Goal: Information Seeking & Learning: Learn about a topic

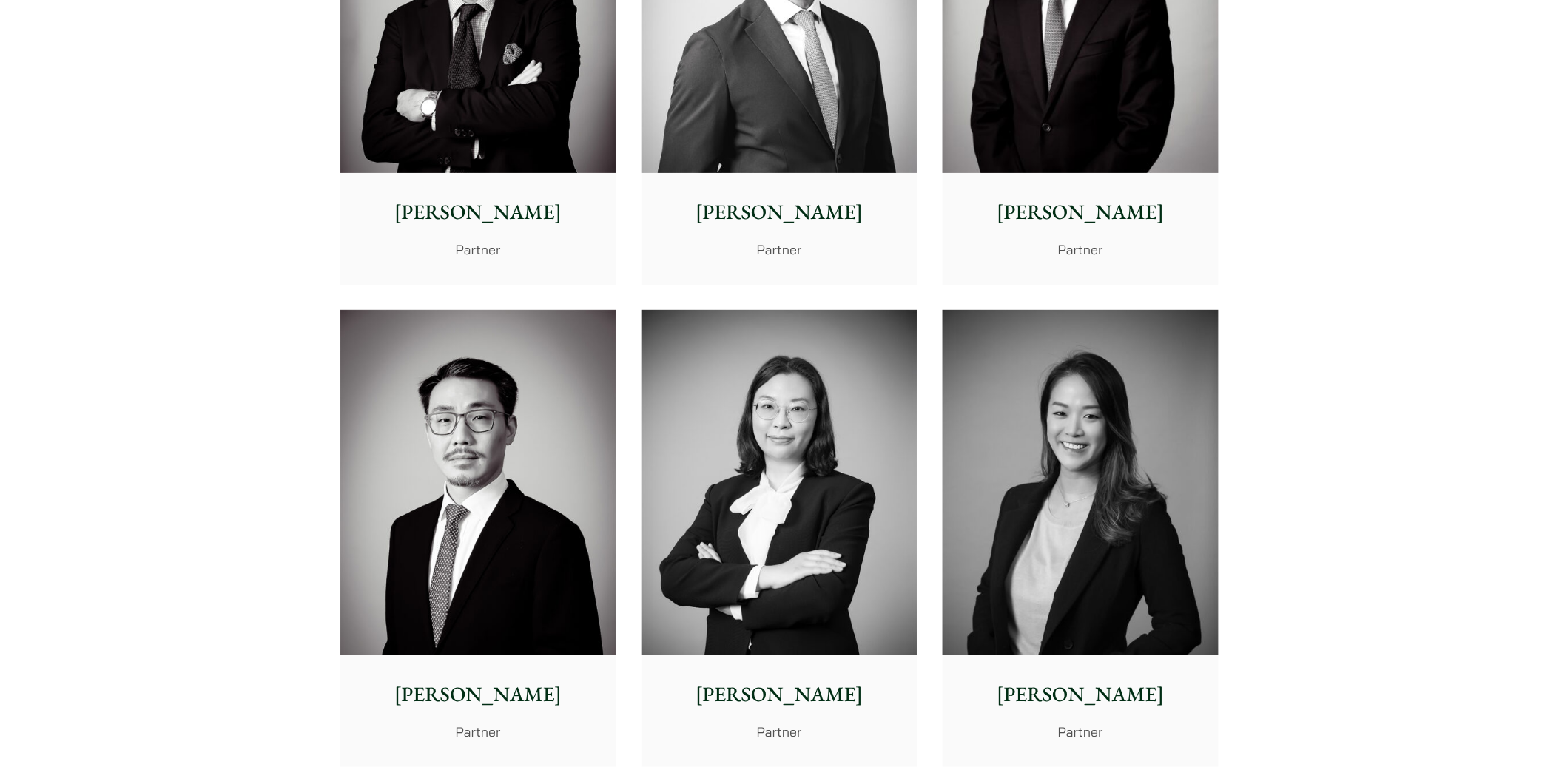
scroll to position [2219, 0]
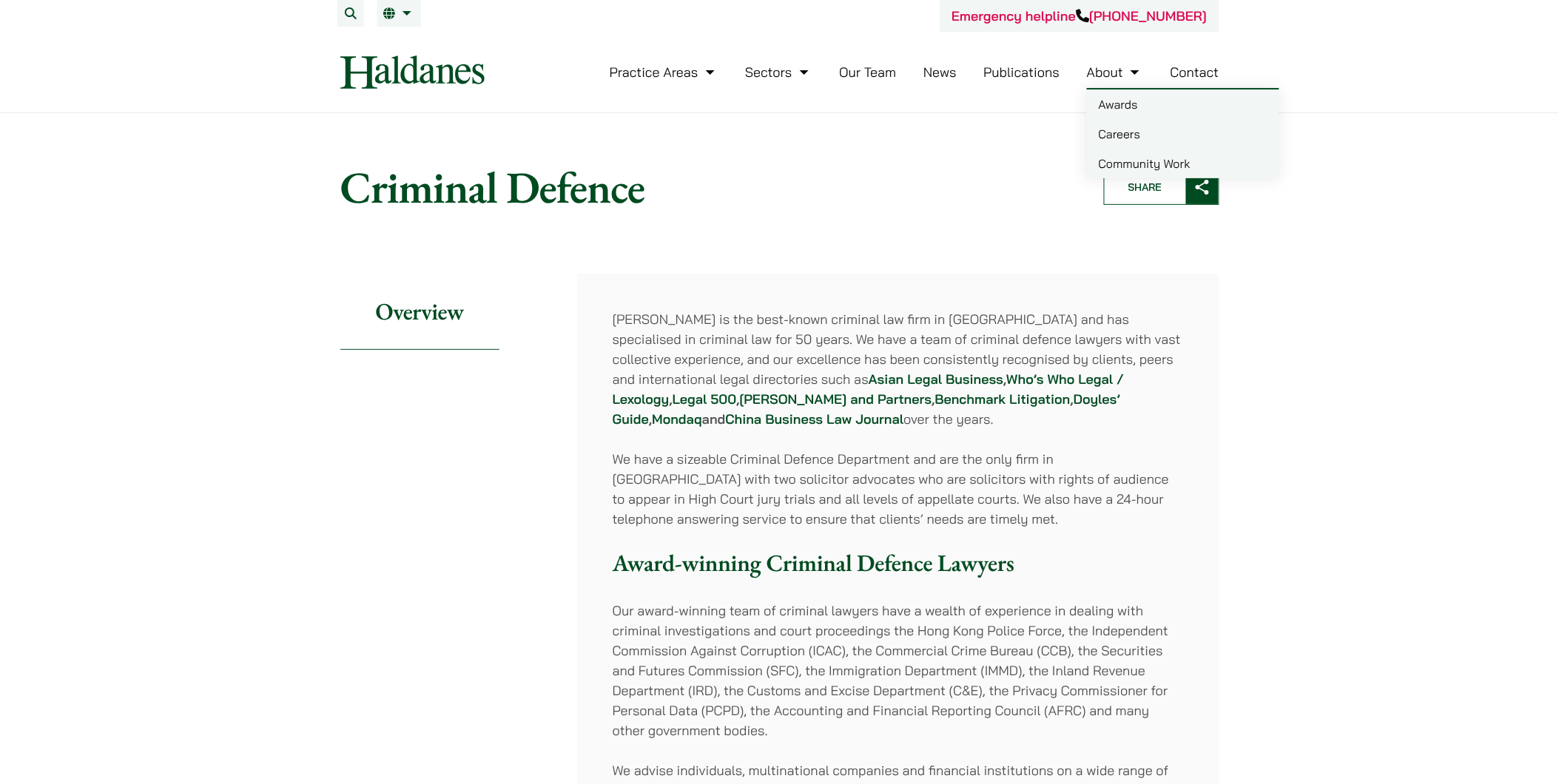
click at [1121, 128] on link "Careers" at bounding box center [1183, 133] width 193 height 30
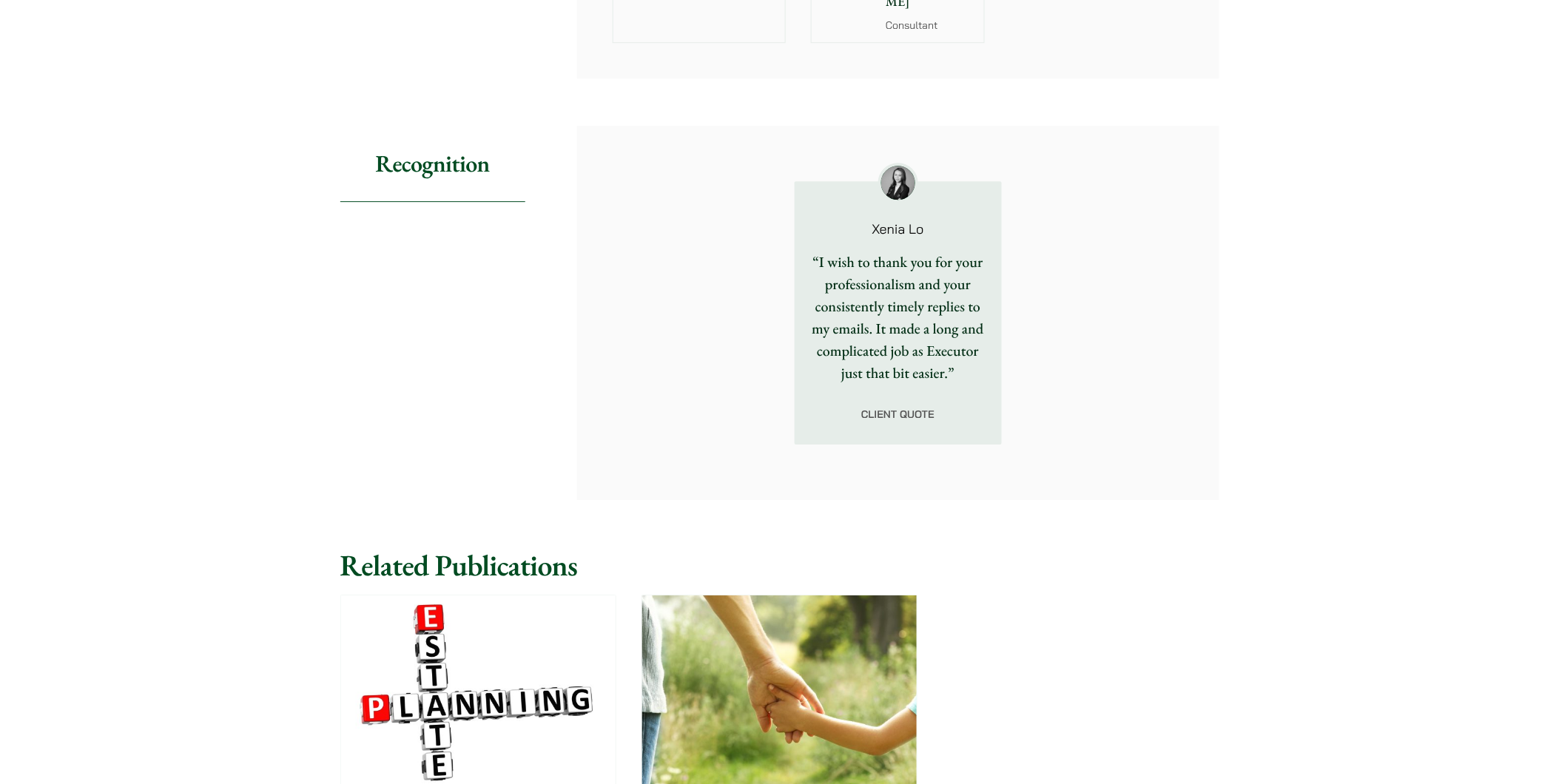
scroll to position [1562, 0]
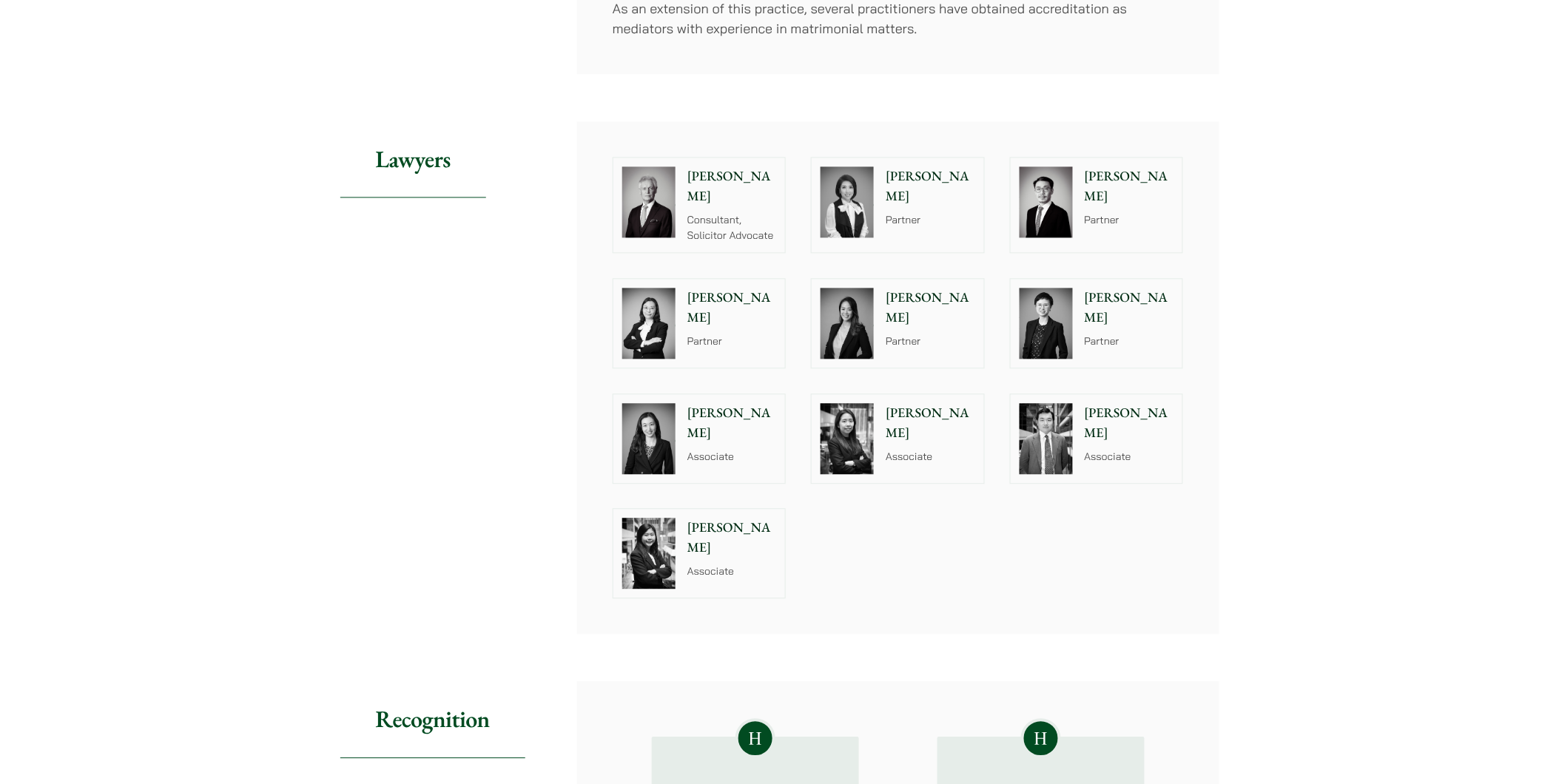
scroll to position [1068, 0]
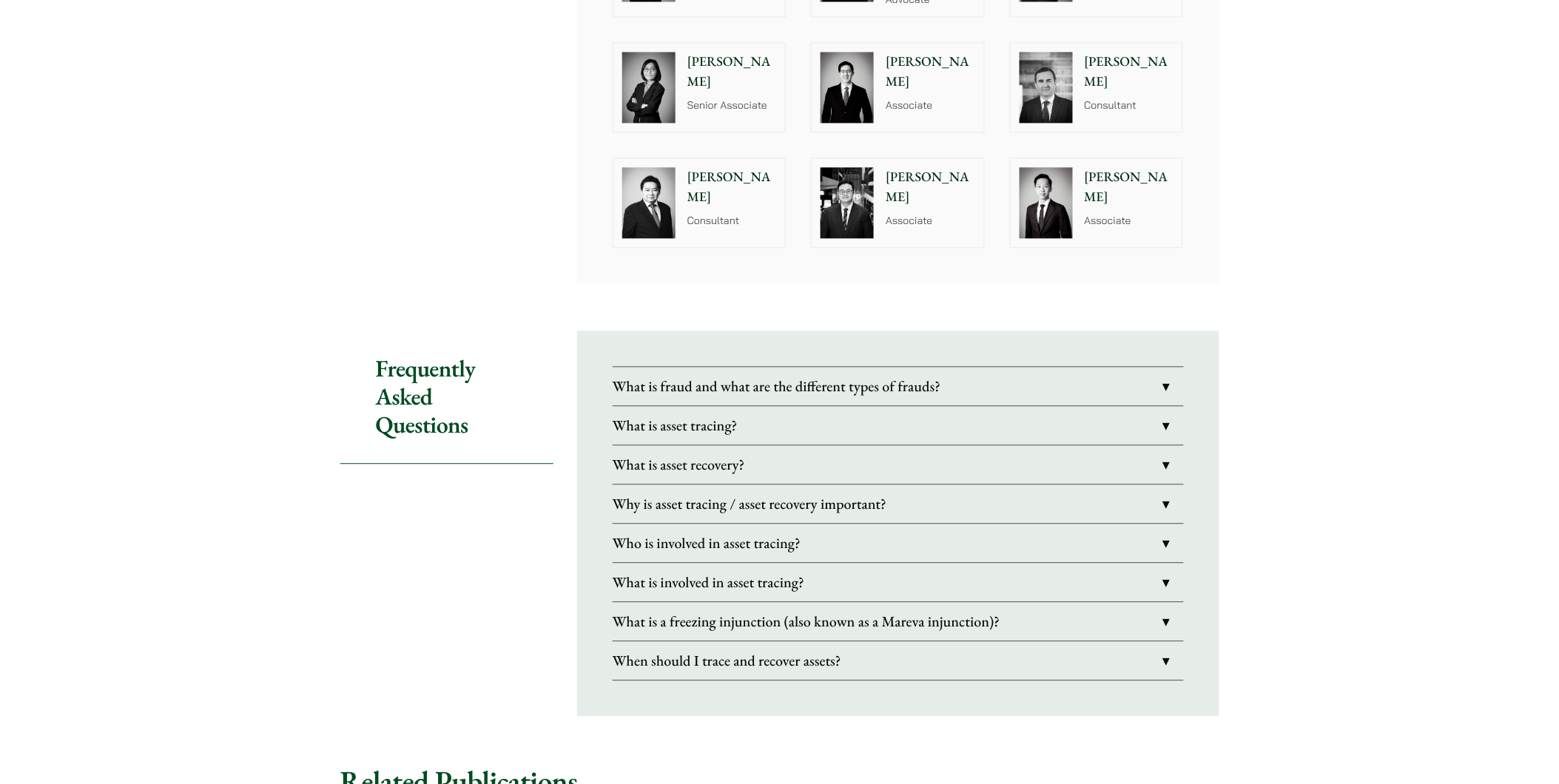
scroll to position [1232, 0]
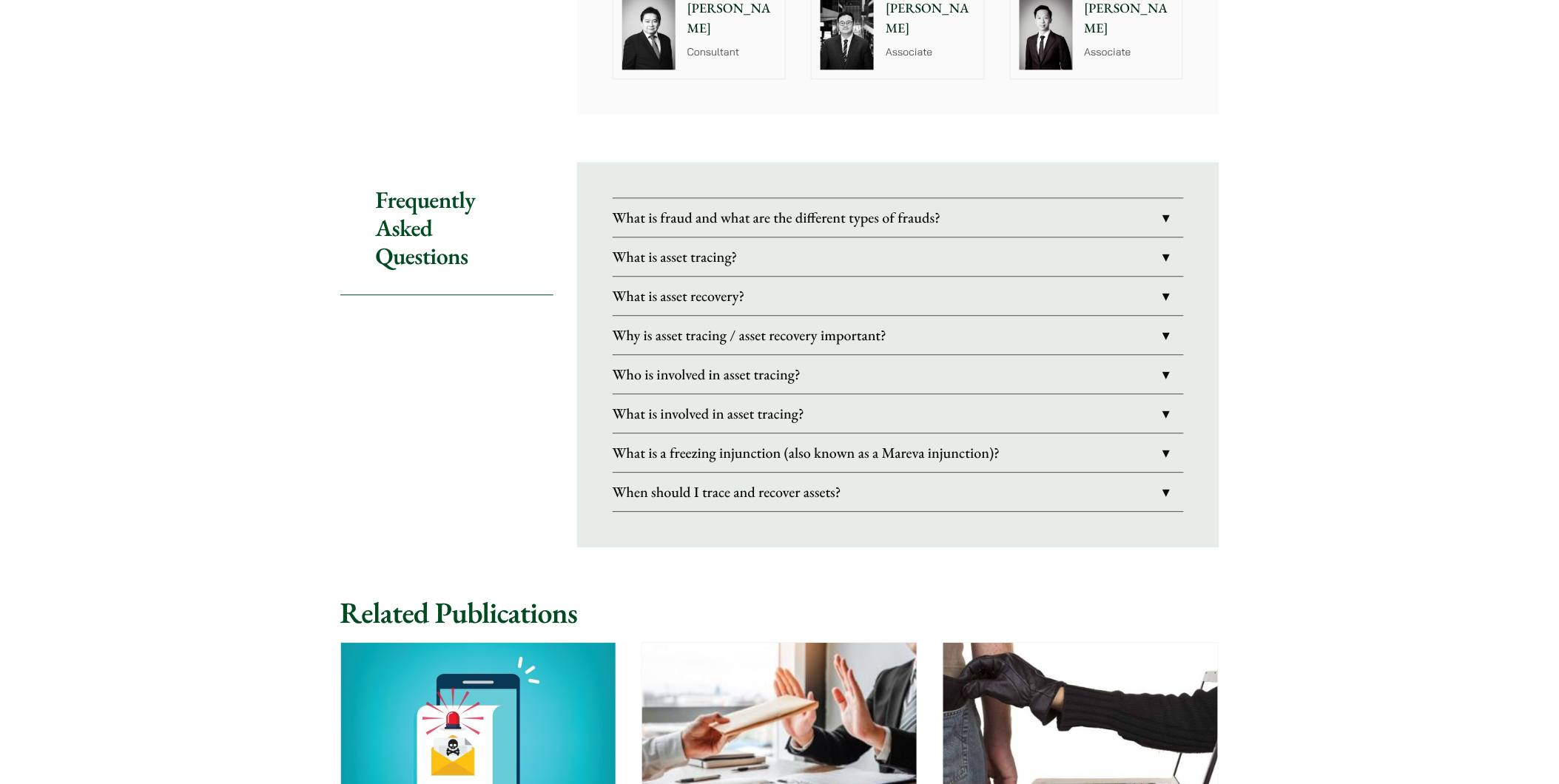
click at [867, 277] on link "What is asset recovery?" at bounding box center [898, 296] width 571 height 39
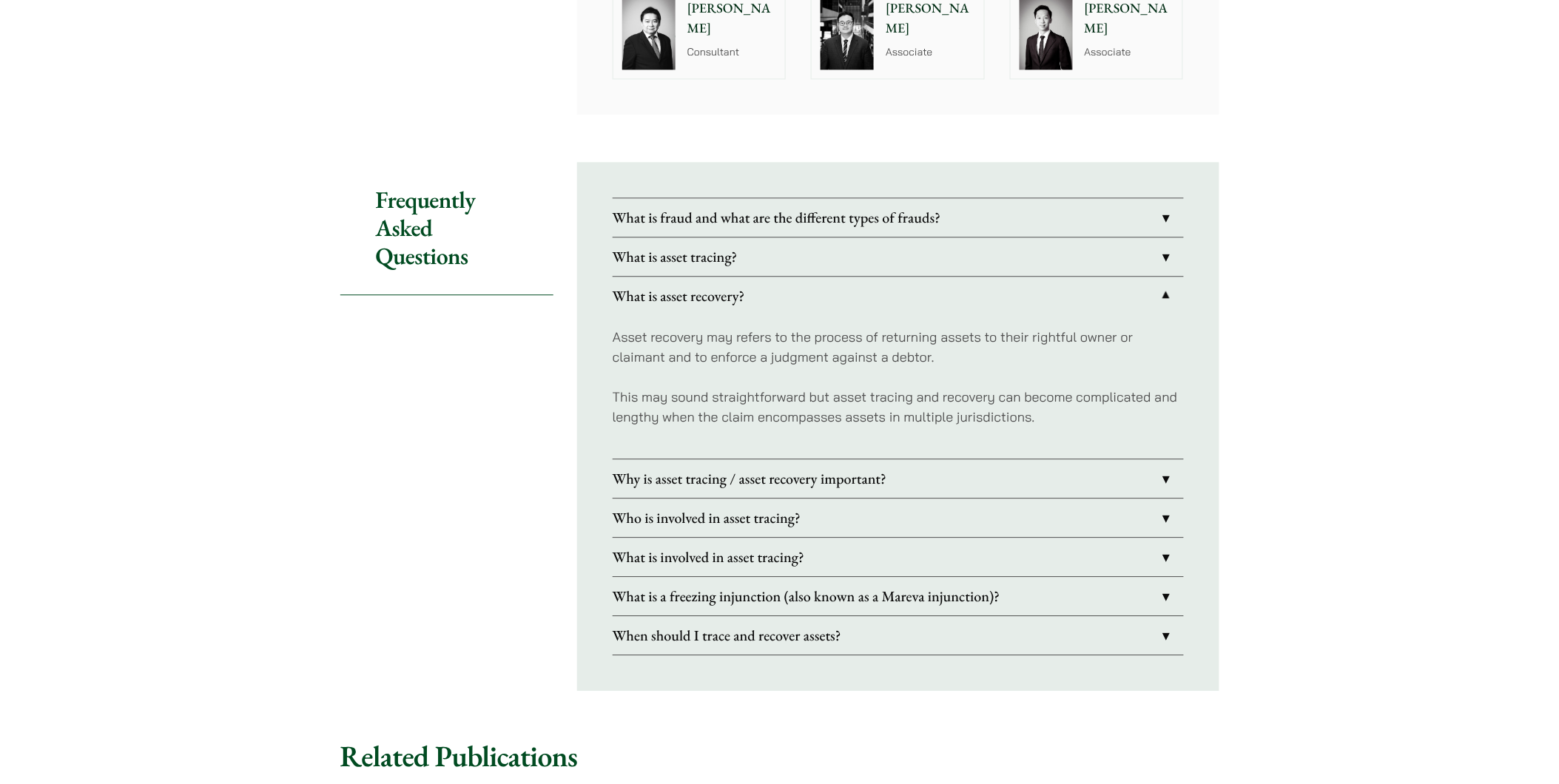
click at [875, 277] on link "What is asset recovery?" at bounding box center [898, 296] width 571 height 39
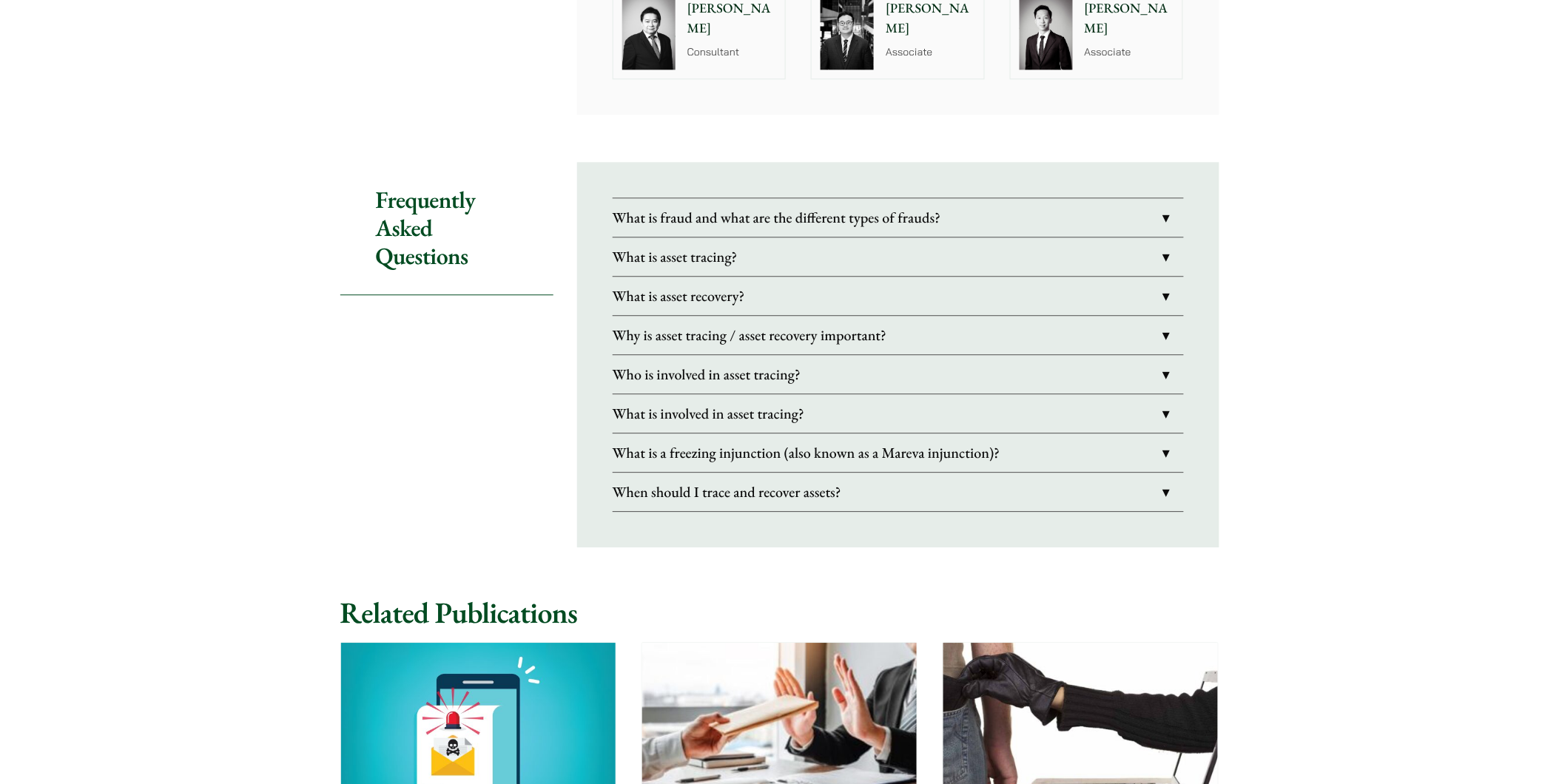
click at [845, 198] on link "What is fraud and what are the different types of frauds?" at bounding box center [898, 218] width 571 height 39
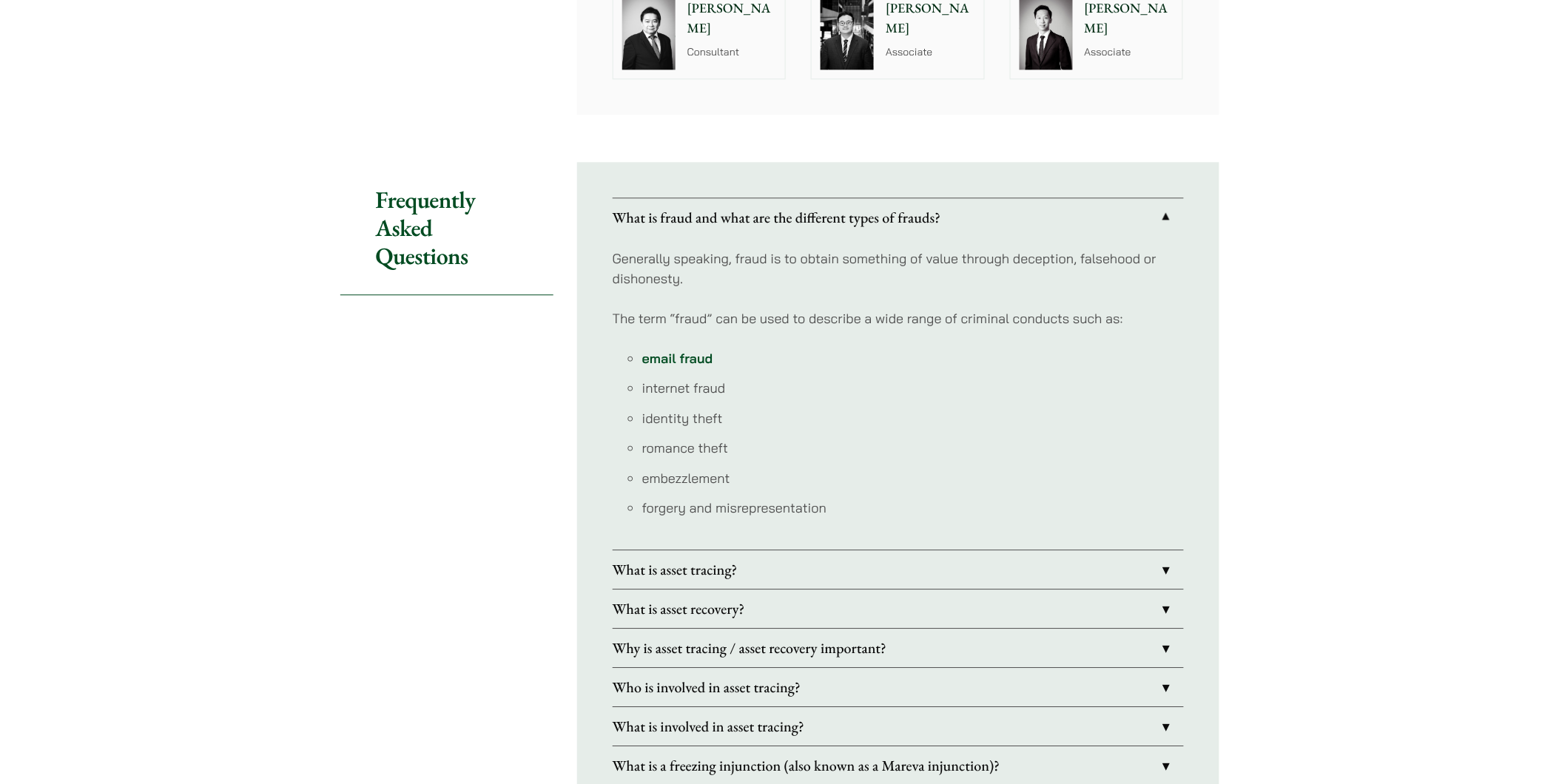
click at [845, 198] on link "What is fraud and what are the different types of frauds?" at bounding box center [898, 218] width 571 height 39
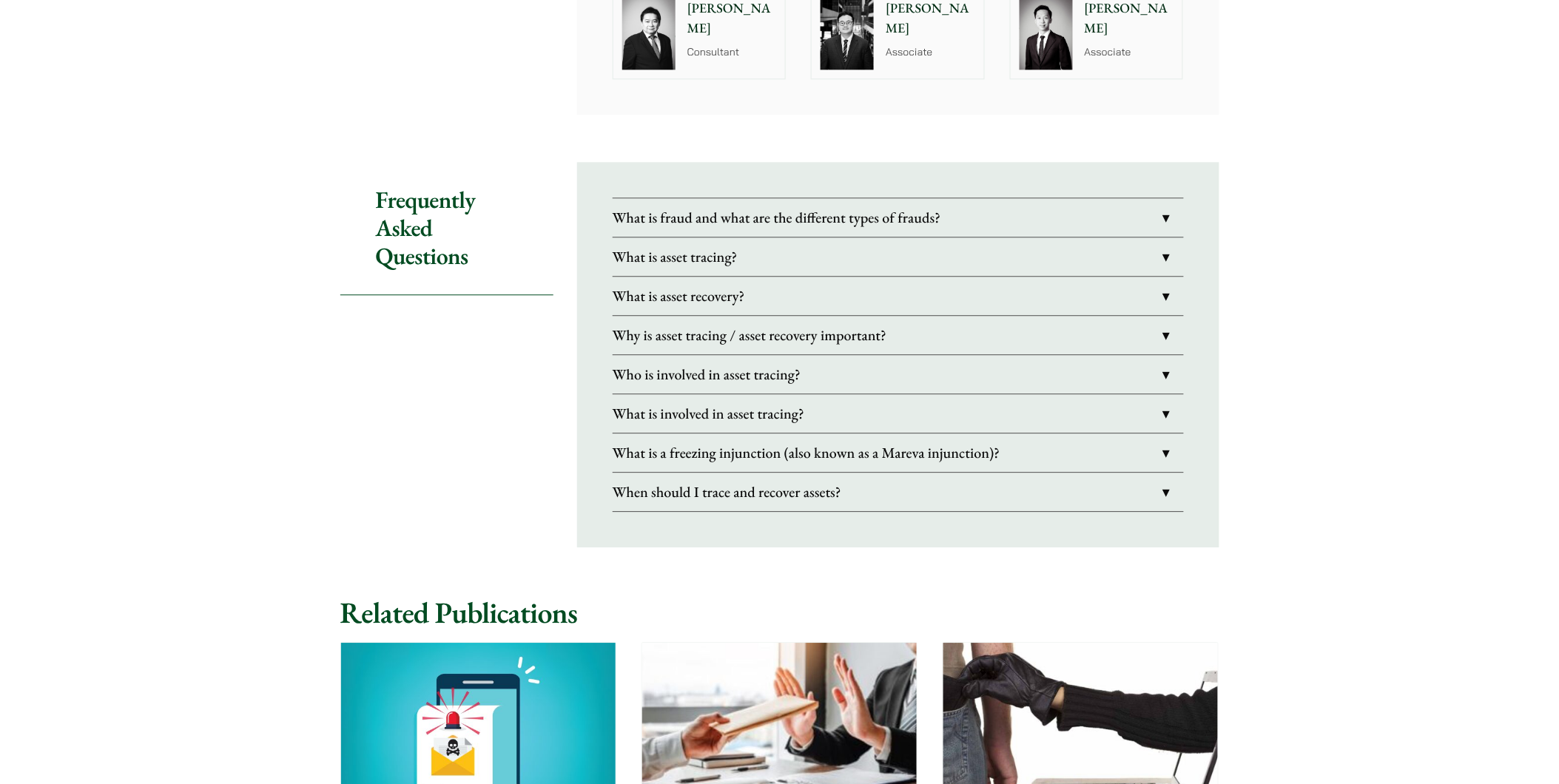
click at [826, 244] on link "What is asset tracing?" at bounding box center [898, 256] width 571 height 39
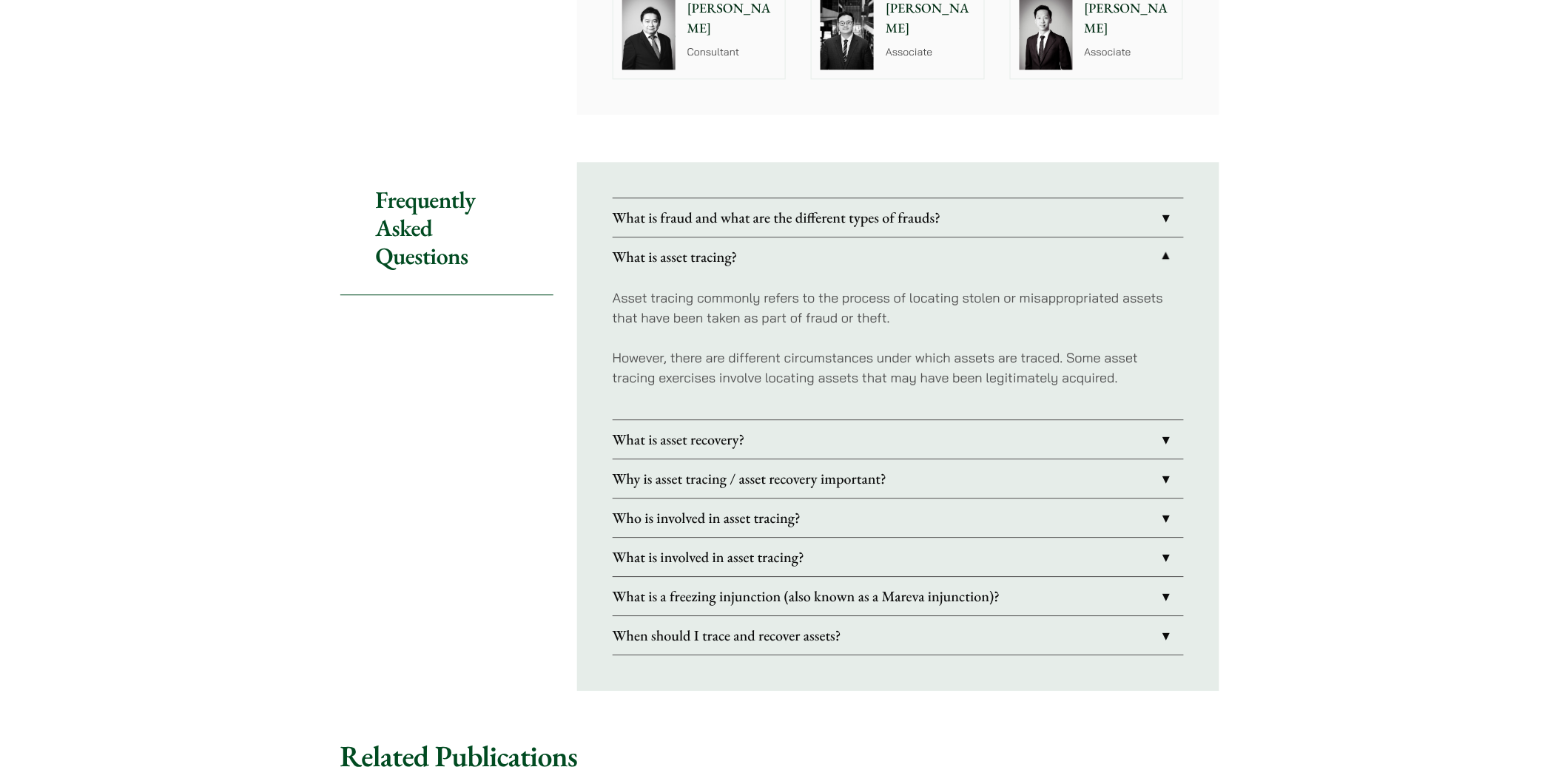
click at [829, 238] on link "What is asset tracing?" at bounding box center [898, 256] width 571 height 39
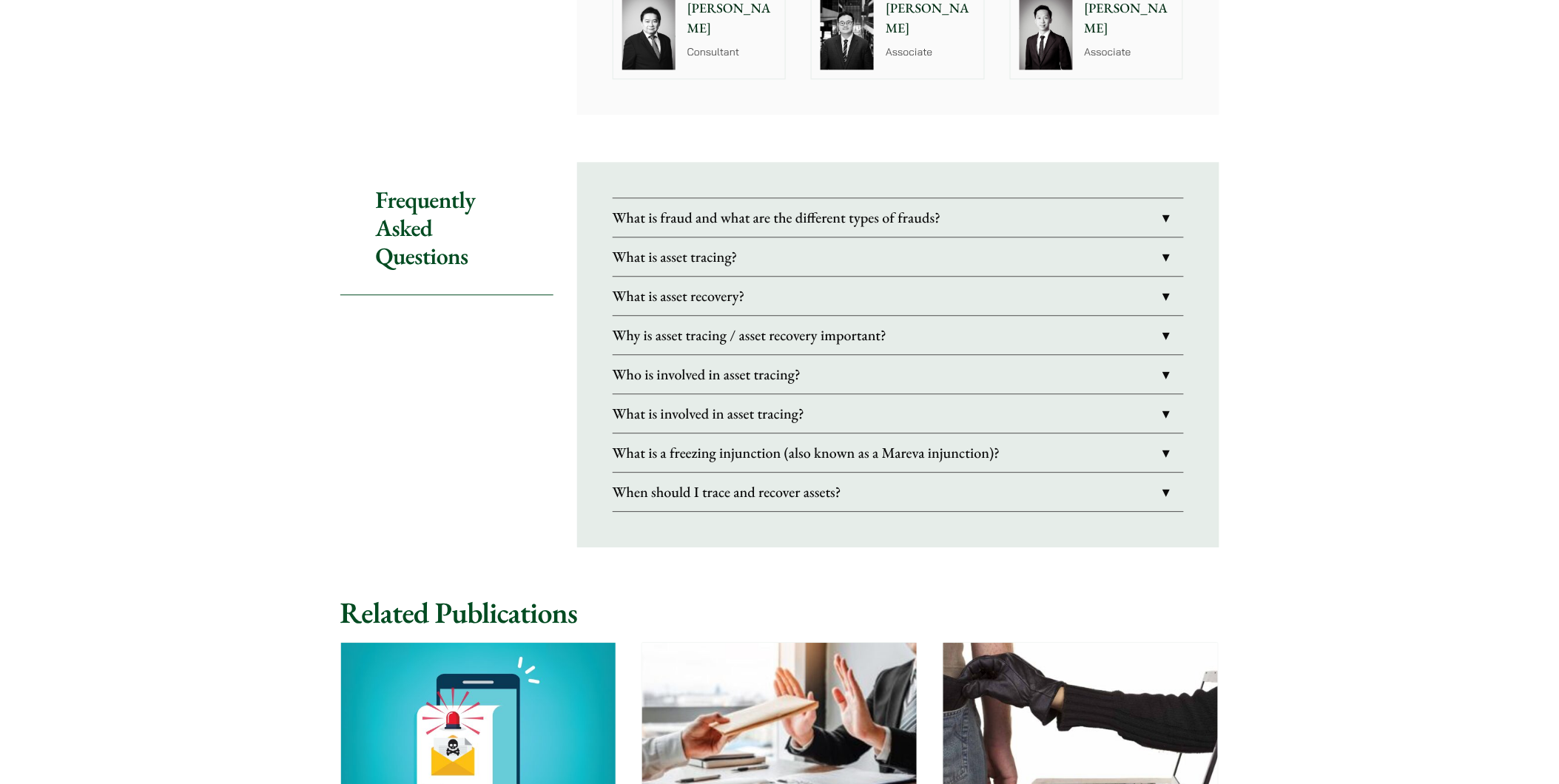
click at [829, 238] on link "What is asset tracing?" at bounding box center [898, 256] width 571 height 39
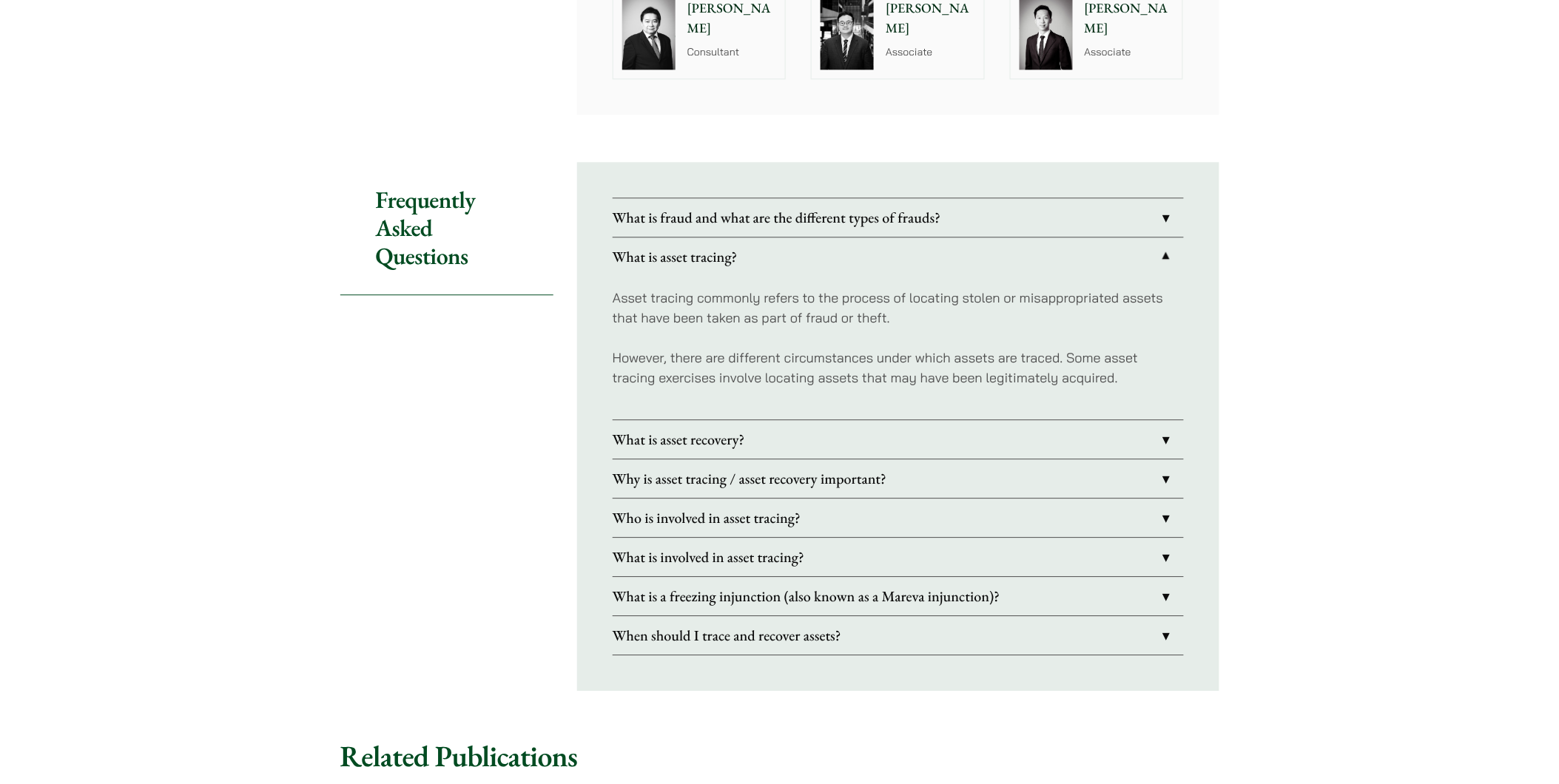
click at [826, 237] on link "What is asset tracing?" at bounding box center [898, 256] width 571 height 39
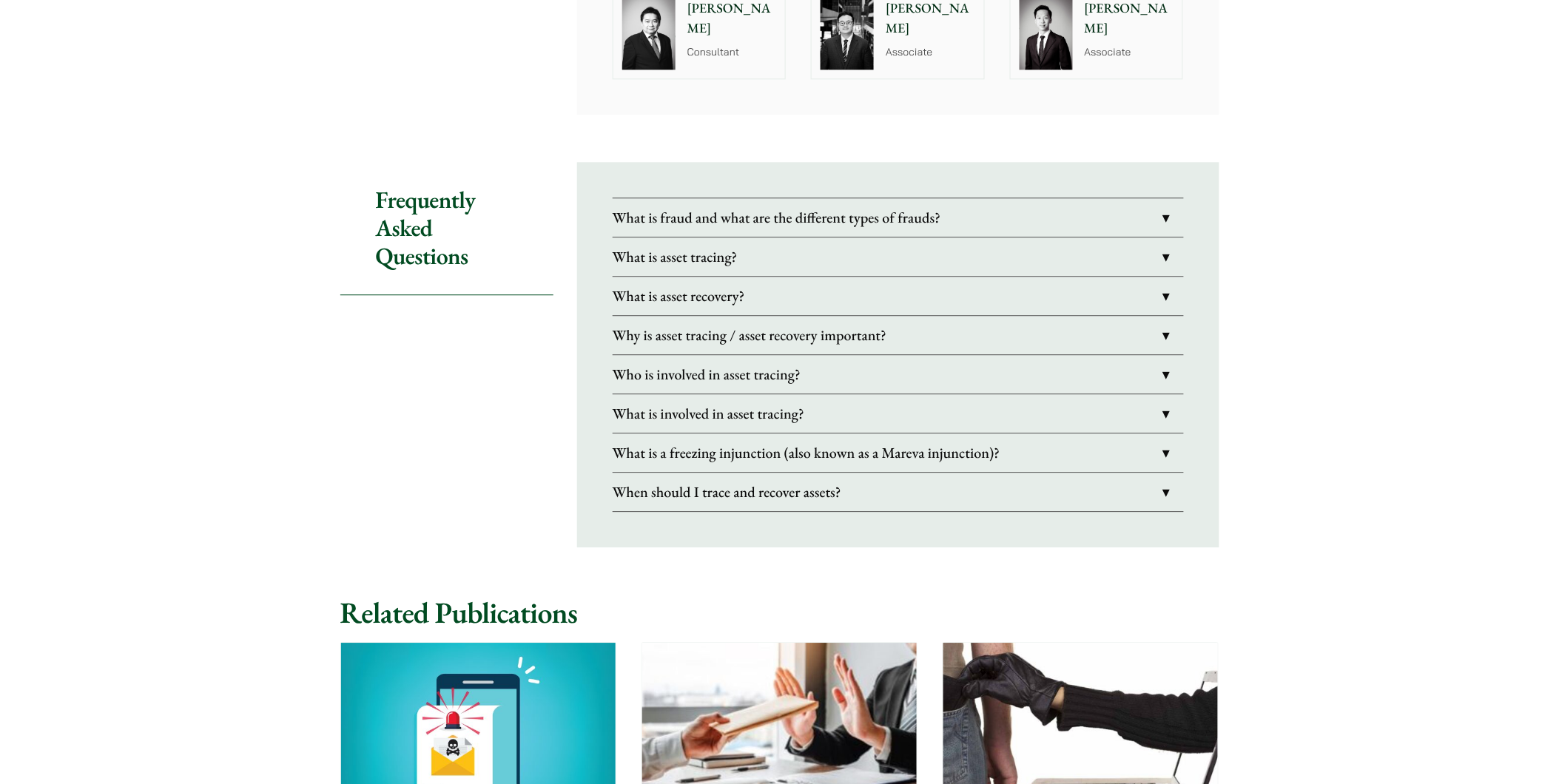
click at [869, 434] on link "What is a freezing injunction (also known as a Mareva injunction)?" at bounding box center [898, 453] width 571 height 39
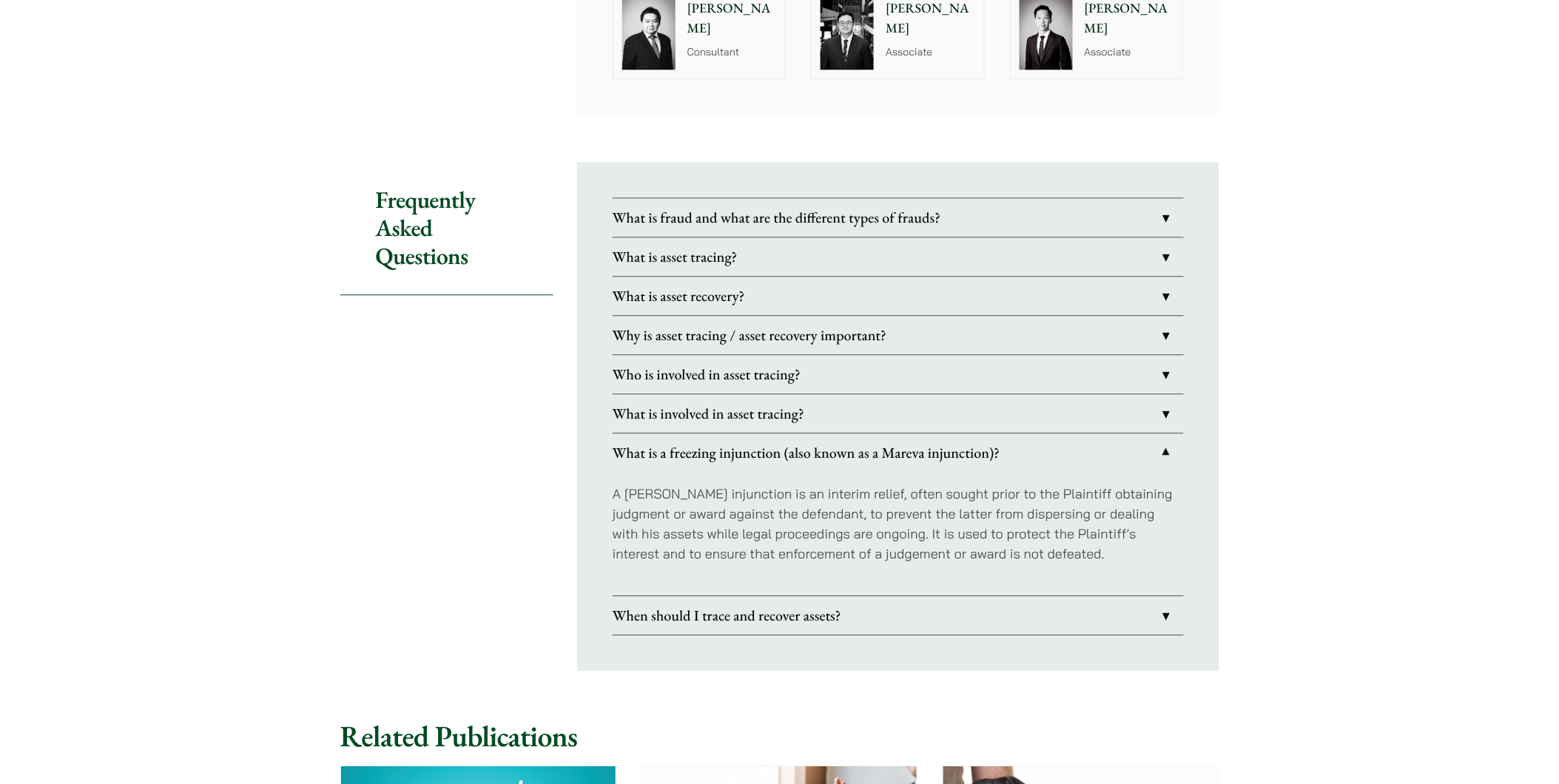
click at [869, 434] on link "What is a freezing injunction (also known as a Mareva injunction)?" at bounding box center [898, 453] width 571 height 39
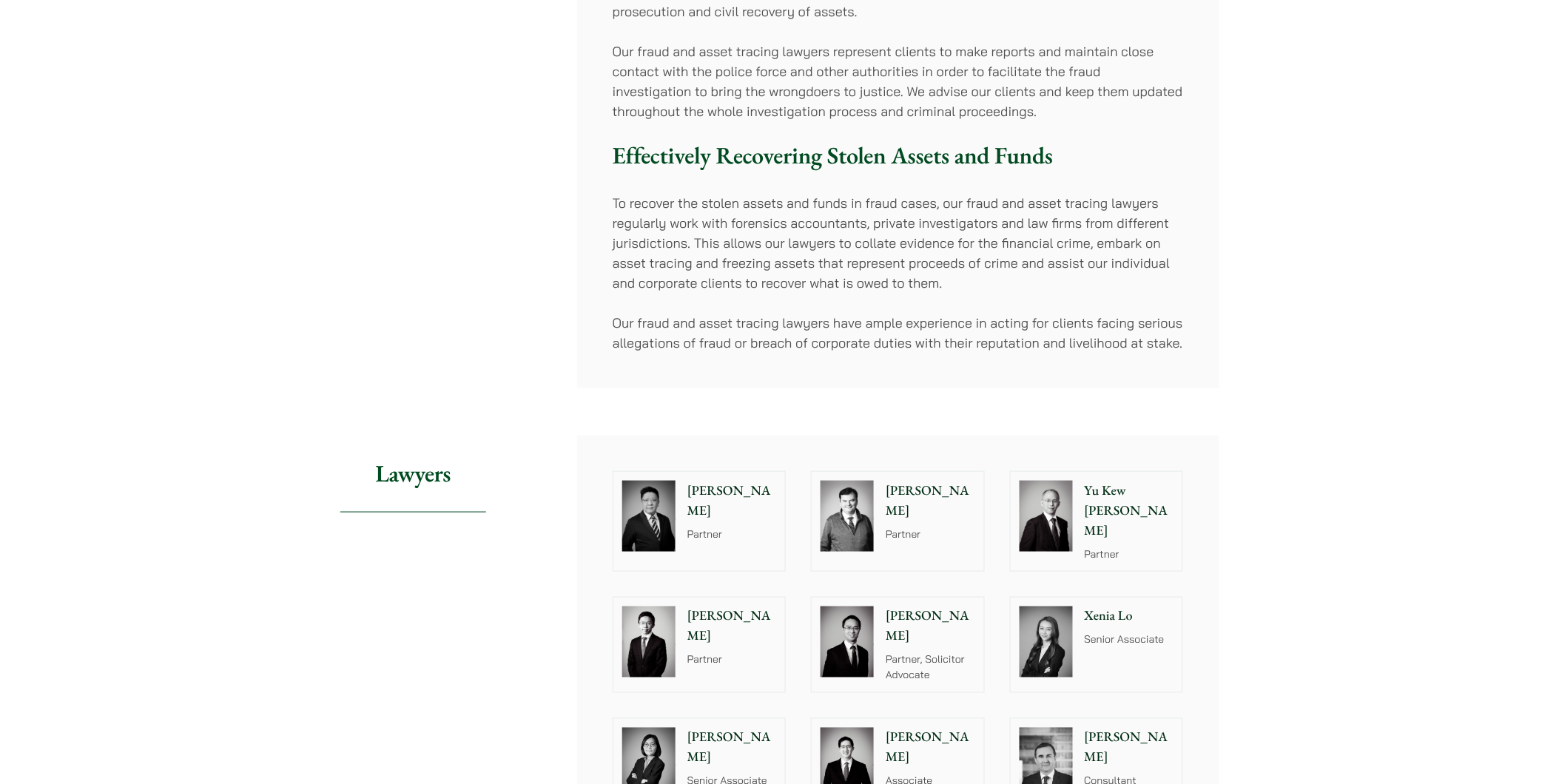
scroll to position [410, 0]
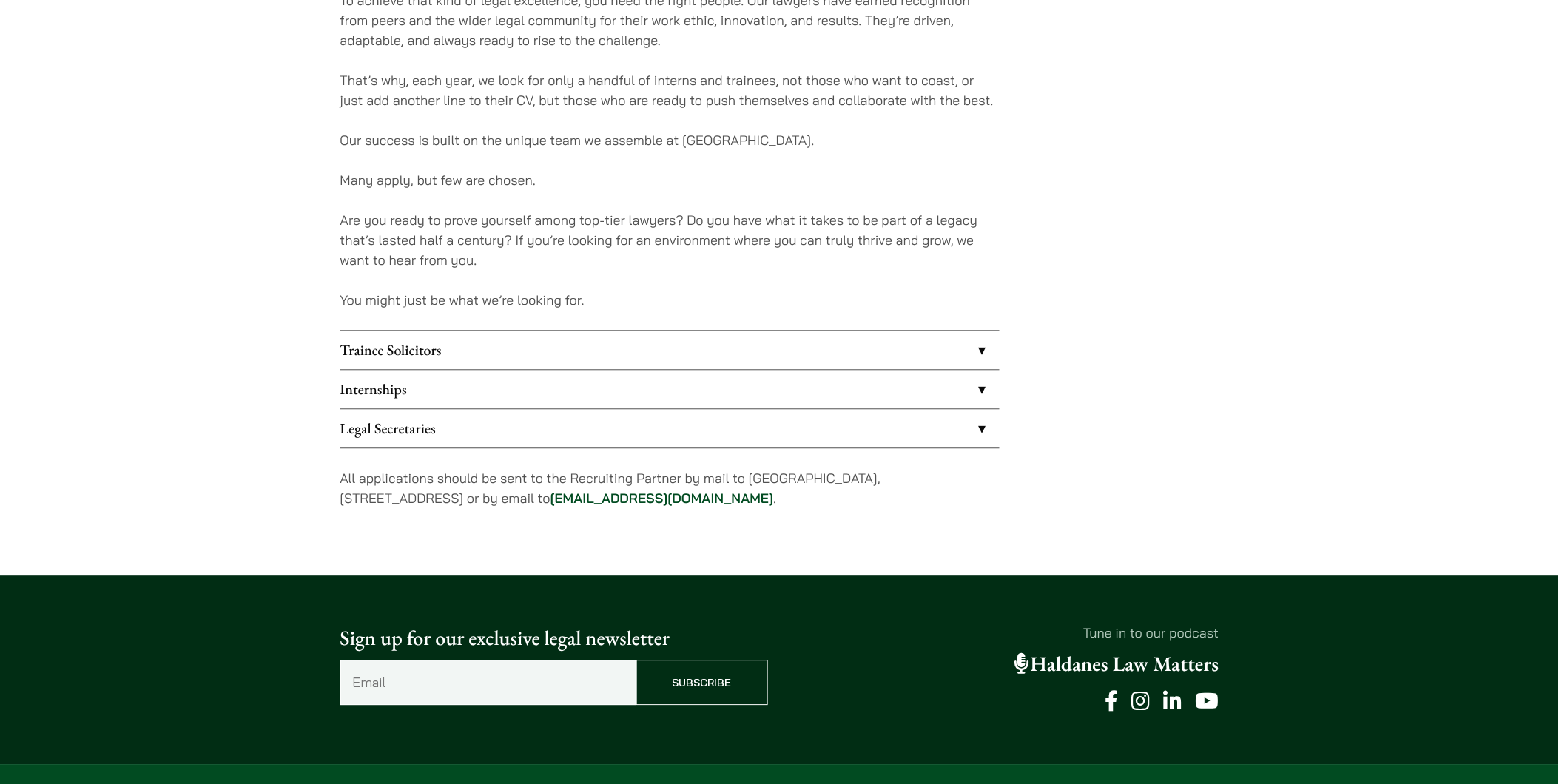
scroll to position [1068, 0]
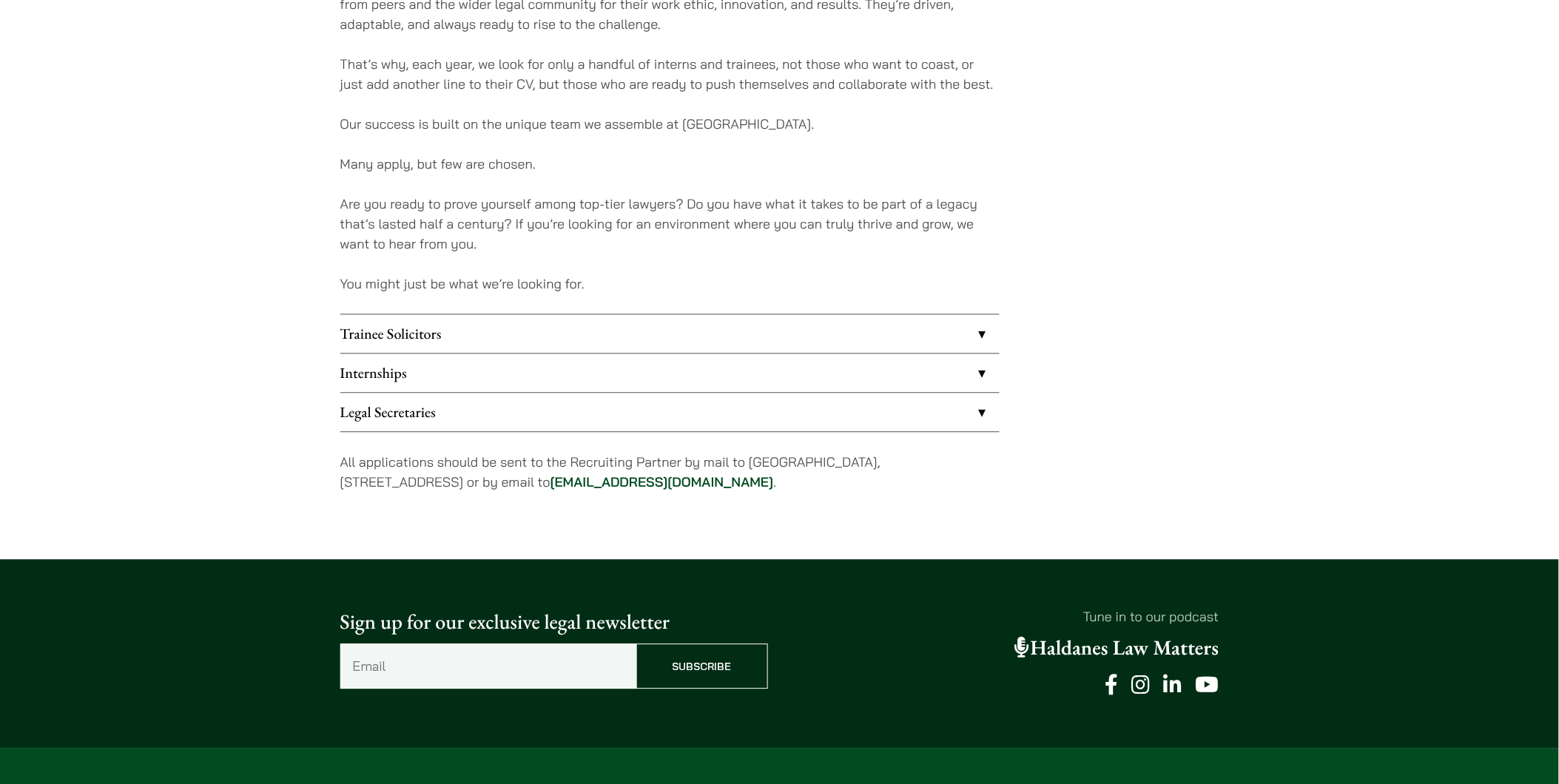
click at [441, 336] on link "Trainee Solicitors" at bounding box center [670, 334] width 660 height 39
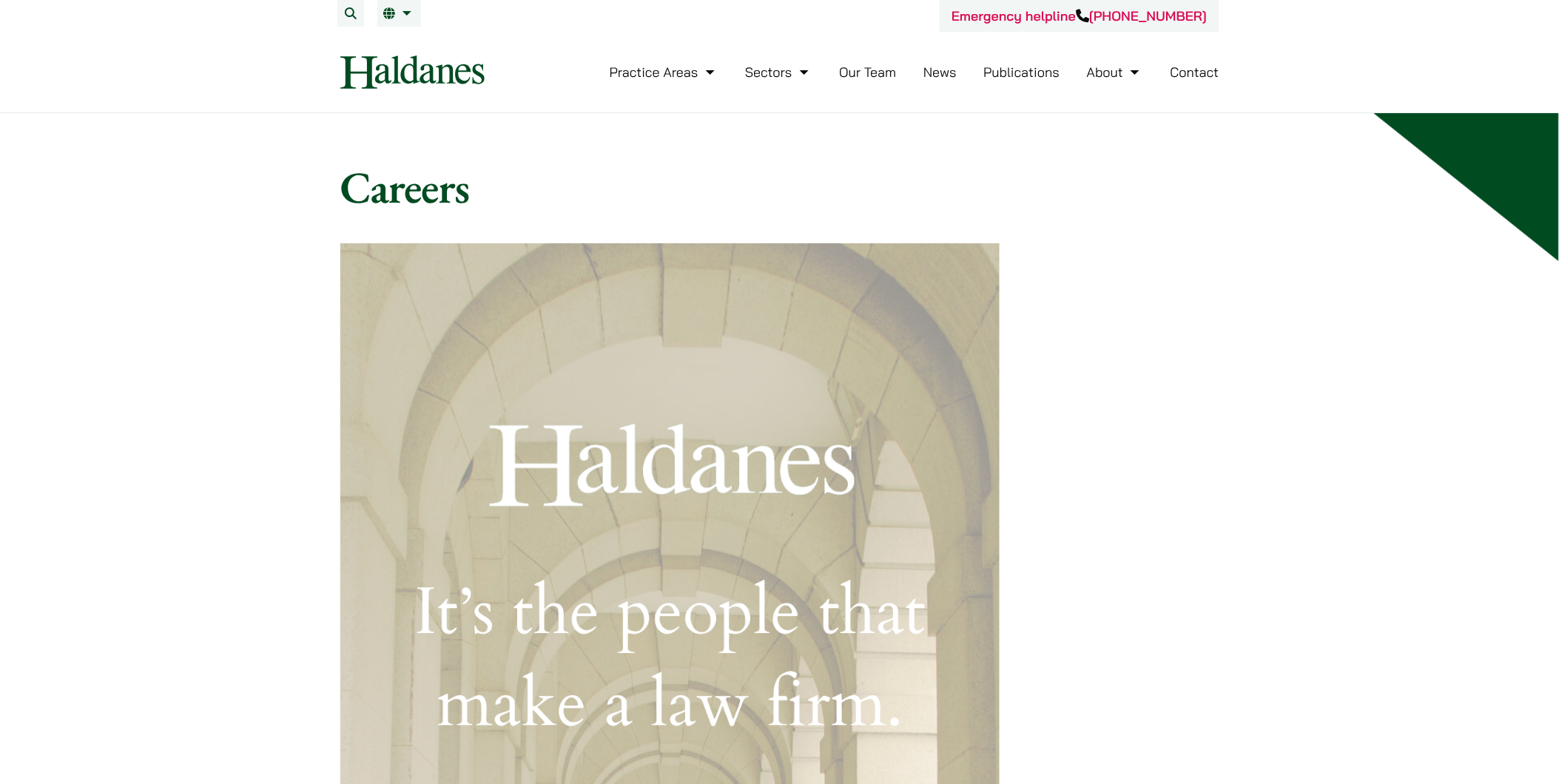
click at [860, 67] on link "Our Team" at bounding box center [868, 72] width 57 height 17
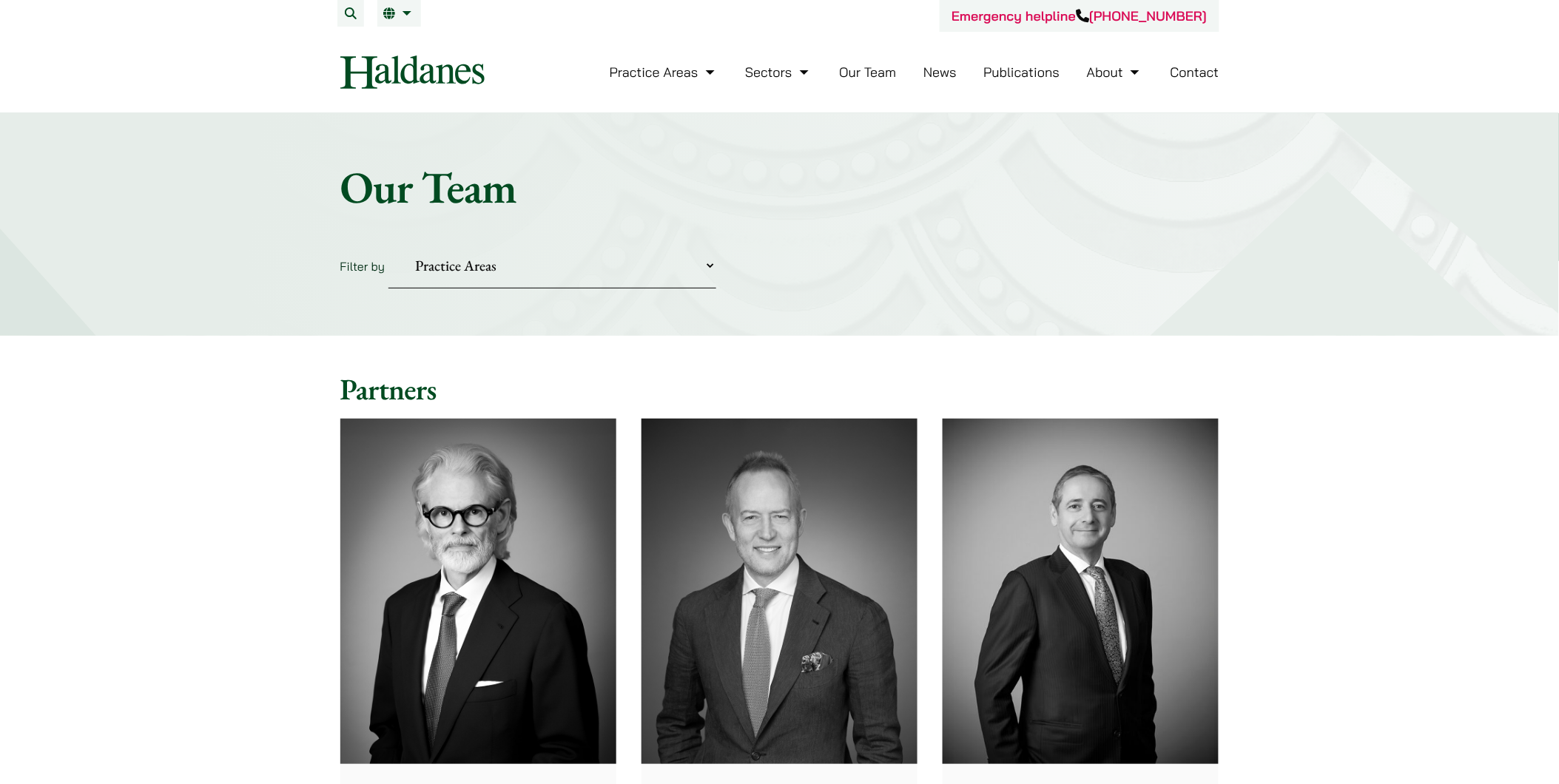
drag, startPoint x: 1271, startPoint y: 513, endPoint x: 768, endPoint y: 22, distance: 702.9
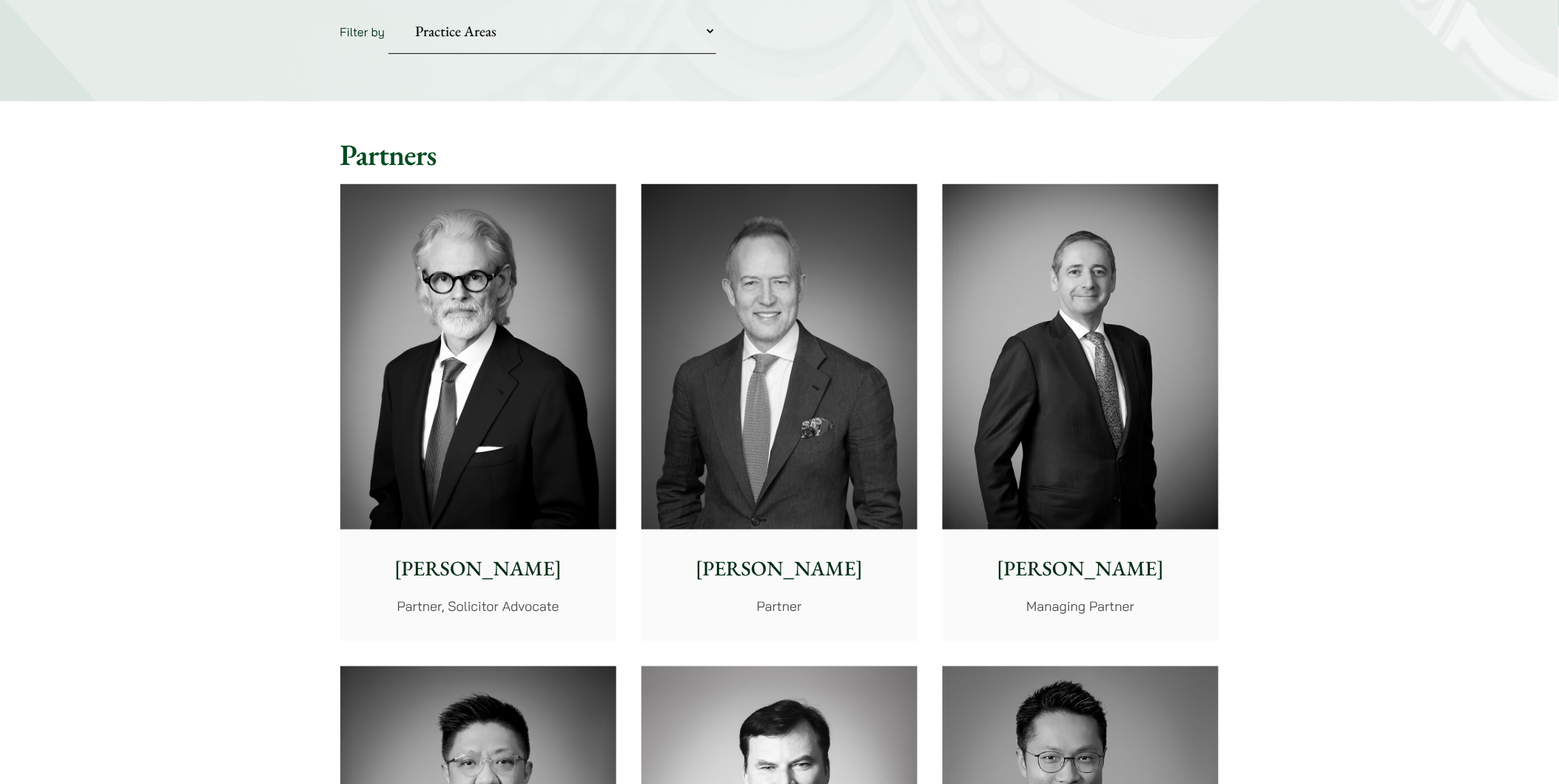
scroll to position [246, 0]
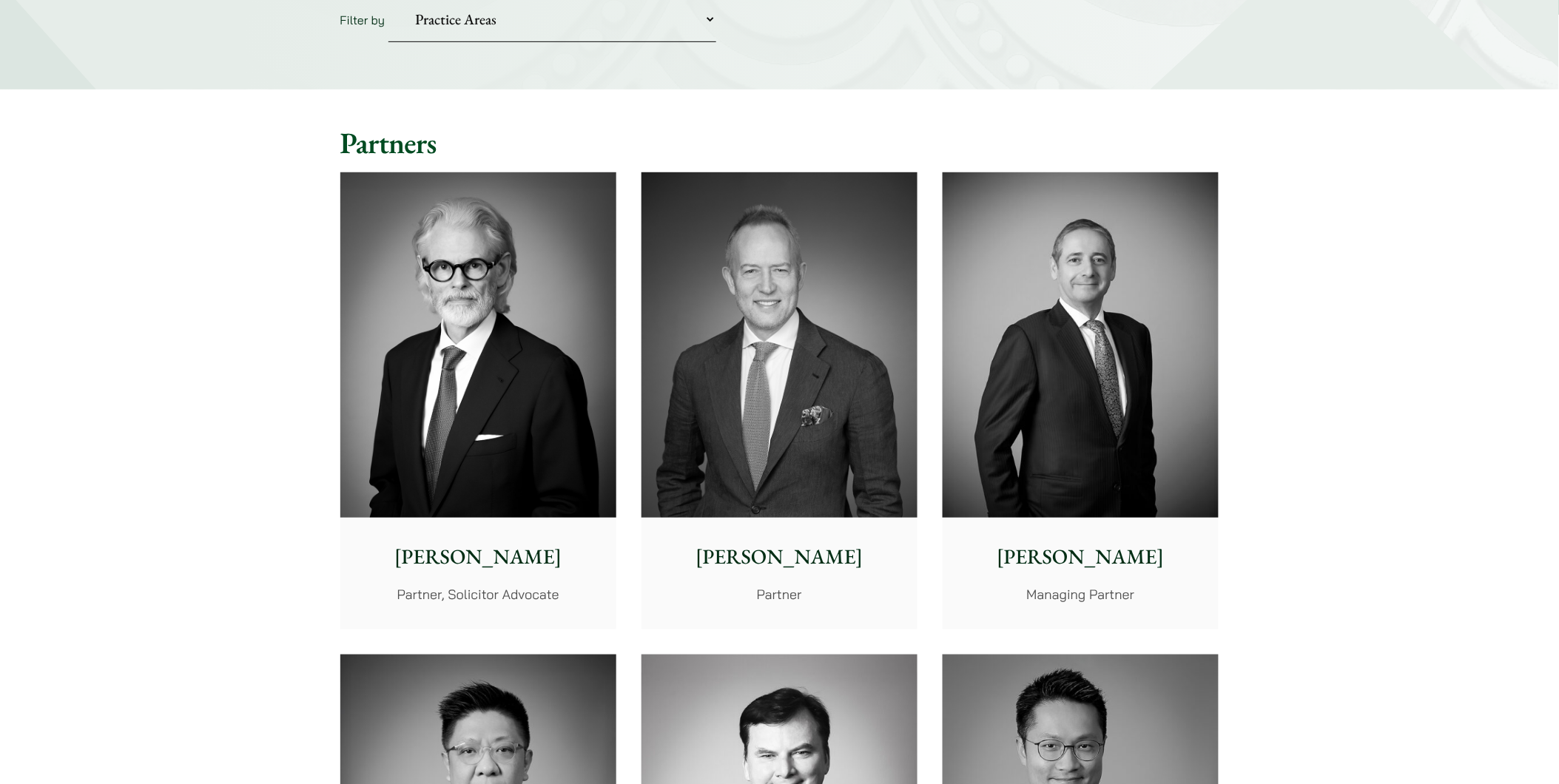
click at [512, 292] on img at bounding box center [478, 345] width 276 height 345
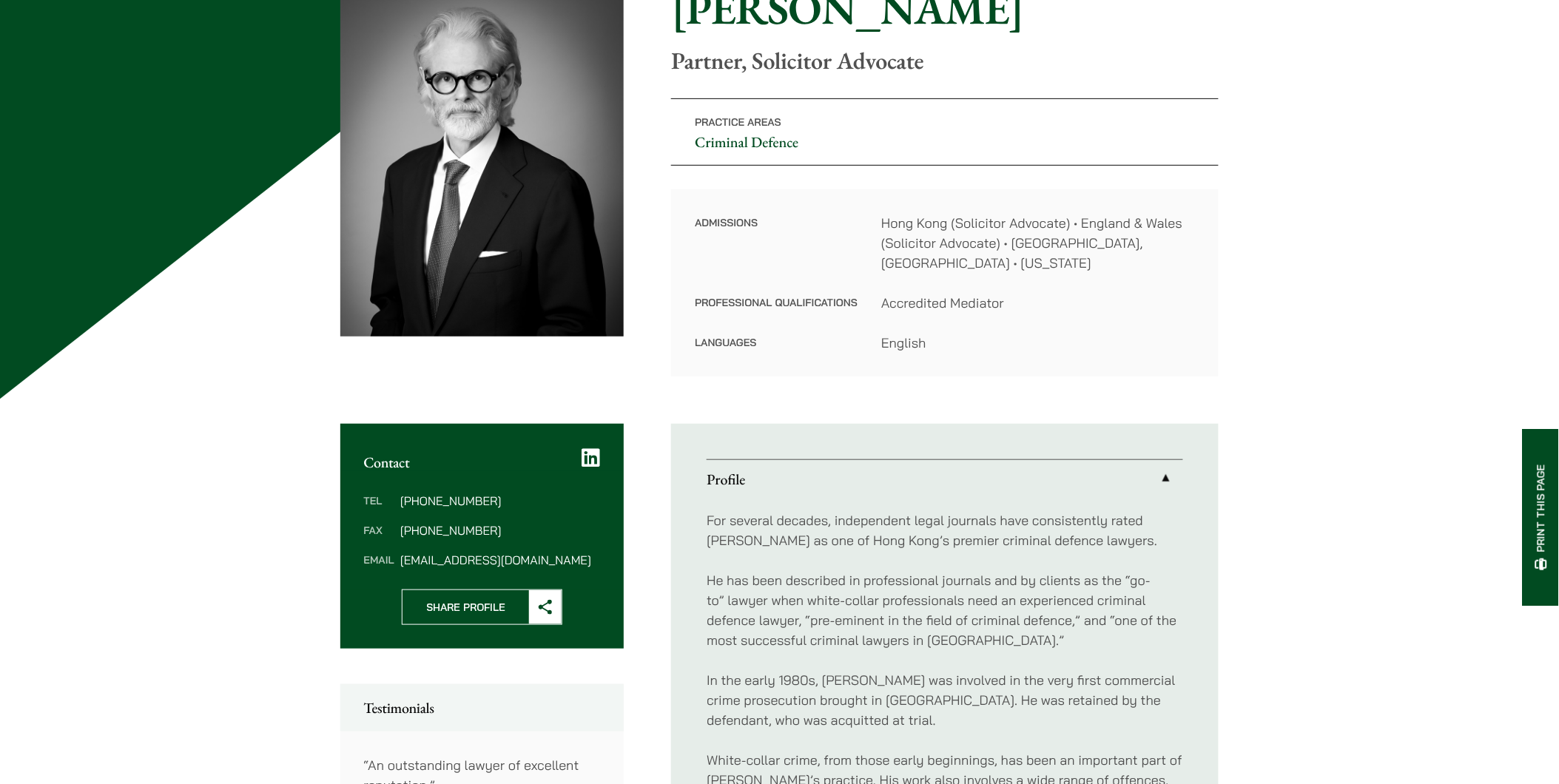
scroll to position [410, 0]
